Goal: Use online tool/utility: Utilize a website feature to perform a specific function

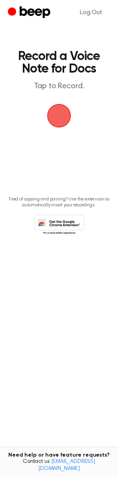
click at [67, 109] on span "button" at bounding box center [59, 116] width 44 height 44
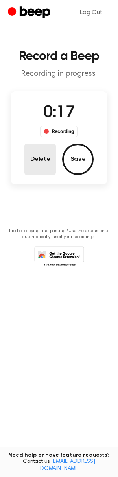
click at [38, 151] on button "Delete" at bounding box center [39, 158] width 31 height 31
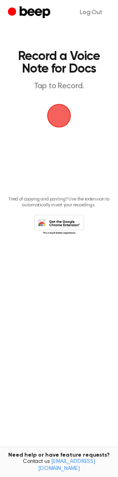
click at [62, 113] on span "button" at bounding box center [59, 116] width 32 height 32
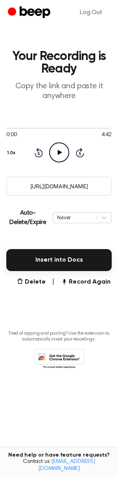
click at [68, 184] on input "https://beep.audio/gdTiTOb" at bounding box center [58, 185] width 105 height 19
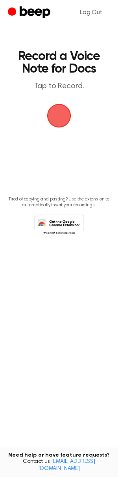
click at [60, 114] on span "button" at bounding box center [58, 115] width 41 height 41
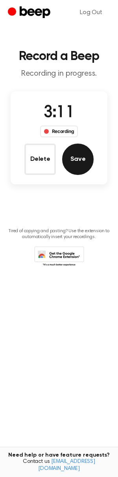
click at [67, 153] on button "Save" at bounding box center [77, 158] width 31 height 31
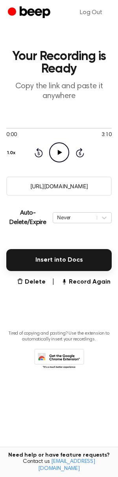
click at [48, 185] on input "[URL][DOMAIN_NAME]" at bounding box center [58, 185] width 105 height 19
